Goal: Navigation & Orientation: Find specific page/section

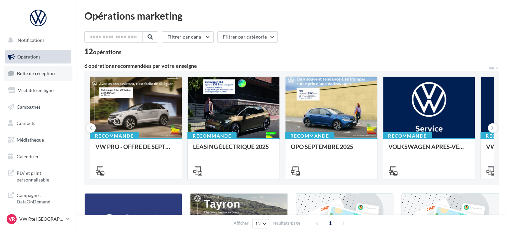
click at [35, 74] on span "Boîte de réception" at bounding box center [36, 73] width 38 height 6
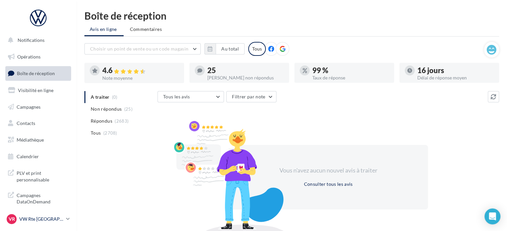
click at [38, 218] on p "VW Rte [GEOGRAPHIC_DATA]" at bounding box center [41, 219] width 44 height 7
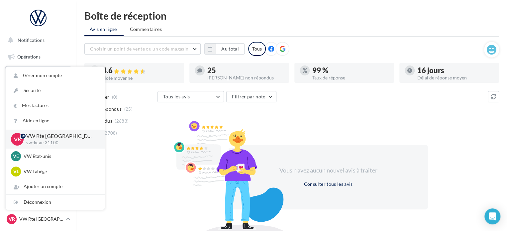
click at [196, 186] on div at bounding box center [228, 178] width 116 height 116
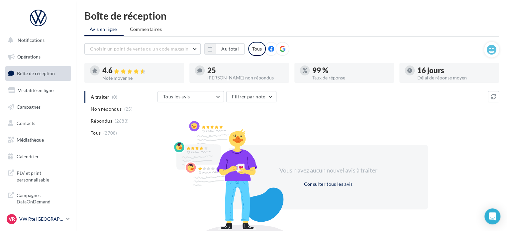
click at [42, 217] on p "VW Rte [GEOGRAPHIC_DATA]" at bounding box center [41, 219] width 44 height 7
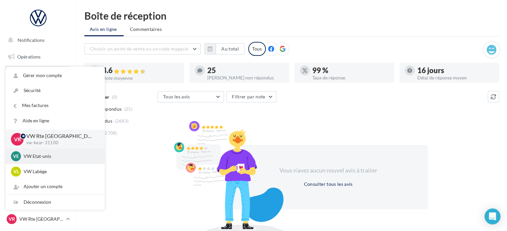
click at [40, 156] on p "VW Etat-unis" at bounding box center [60, 156] width 73 height 7
